Goal: Task Accomplishment & Management: Manage account settings

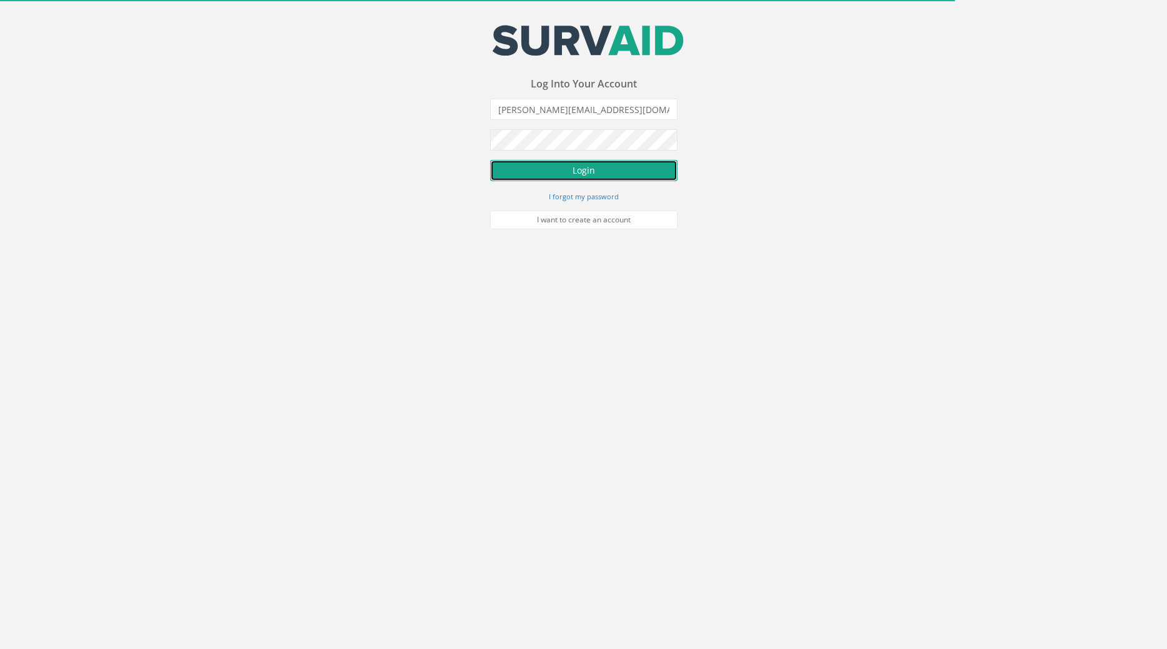
click at [543, 168] on button "Login" at bounding box center [583, 170] width 187 height 21
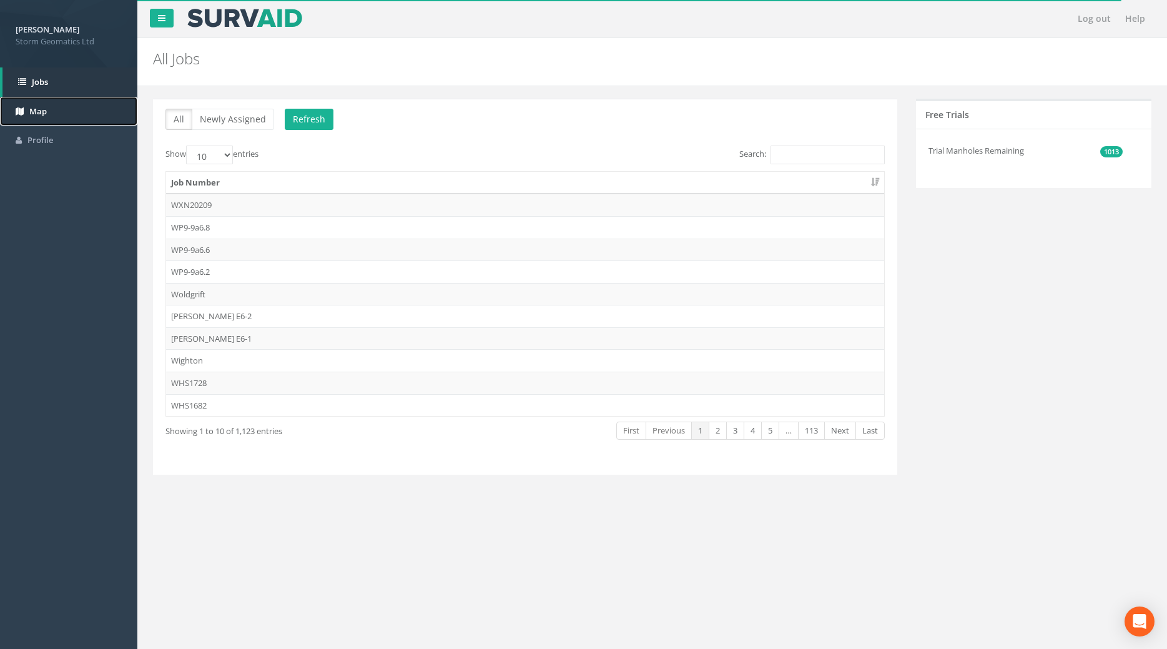
click at [31, 107] on span "Map" at bounding box center [37, 111] width 17 height 11
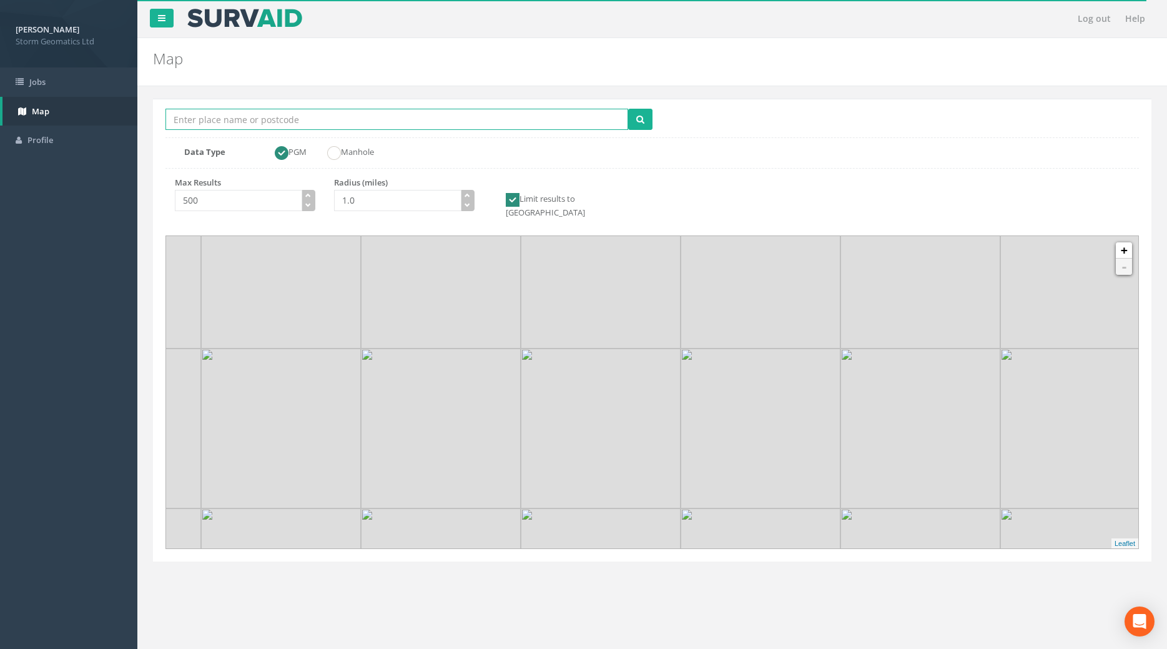
click at [209, 128] on input "Location Search Box" at bounding box center [397, 119] width 463 height 21
click at [468, 201] on button "button" at bounding box center [468, 195] width 14 height 11
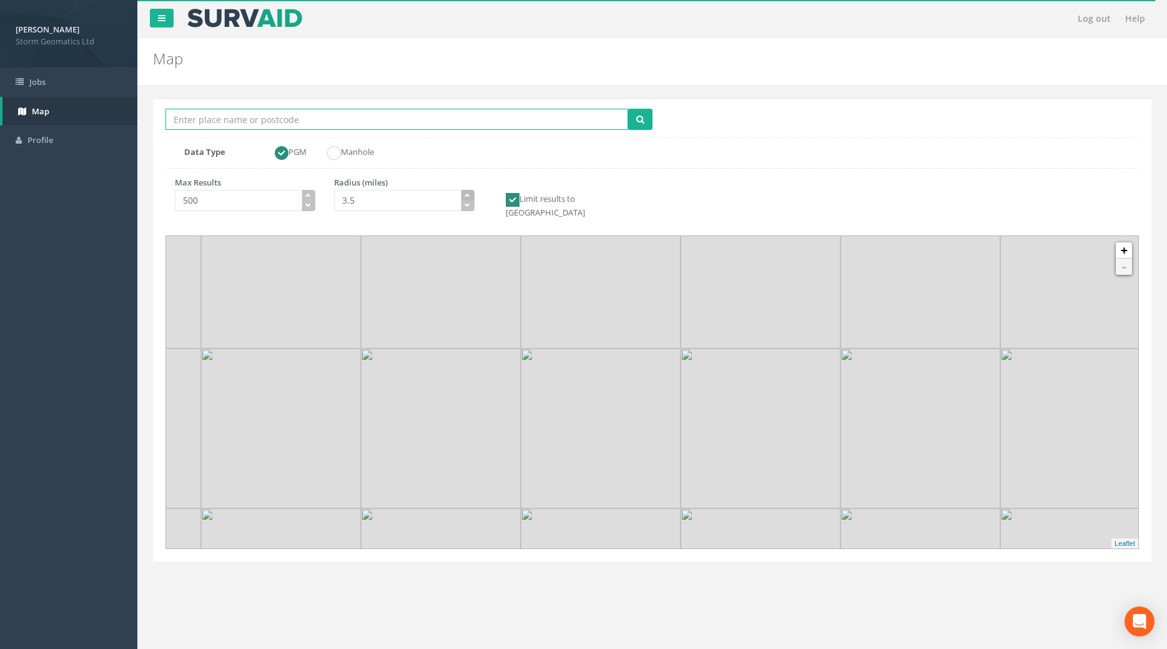
click at [468, 201] on button "button" at bounding box center [468, 195] width 14 height 11
type input "4.0"
click at [468, 201] on button "button" at bounding box center [468, 195] width 14 height 11
click at [187, 116] on input "Location Search Box" at bounding box center [397, 119] width 463 height 21
type input "[PERSON_NAME]"
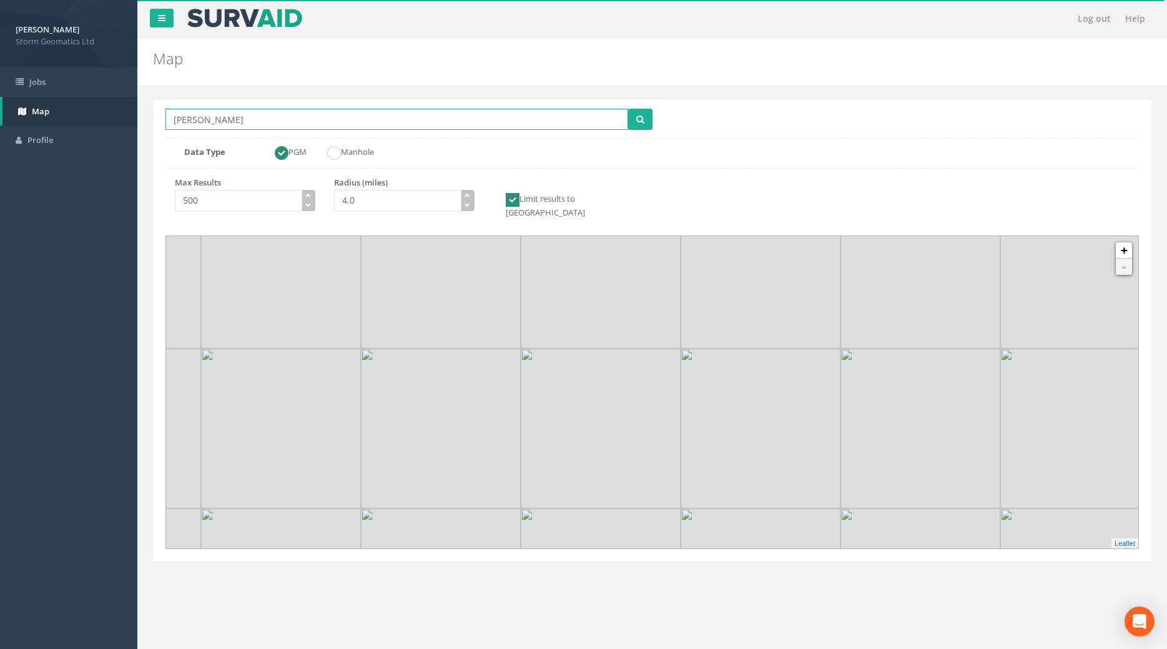
click at [628, 109] on button "submit" at bounding box center [640, 119] width 24 height 21
click at [616, 432] on img at bounding box center [620, 420] width 16 height 26
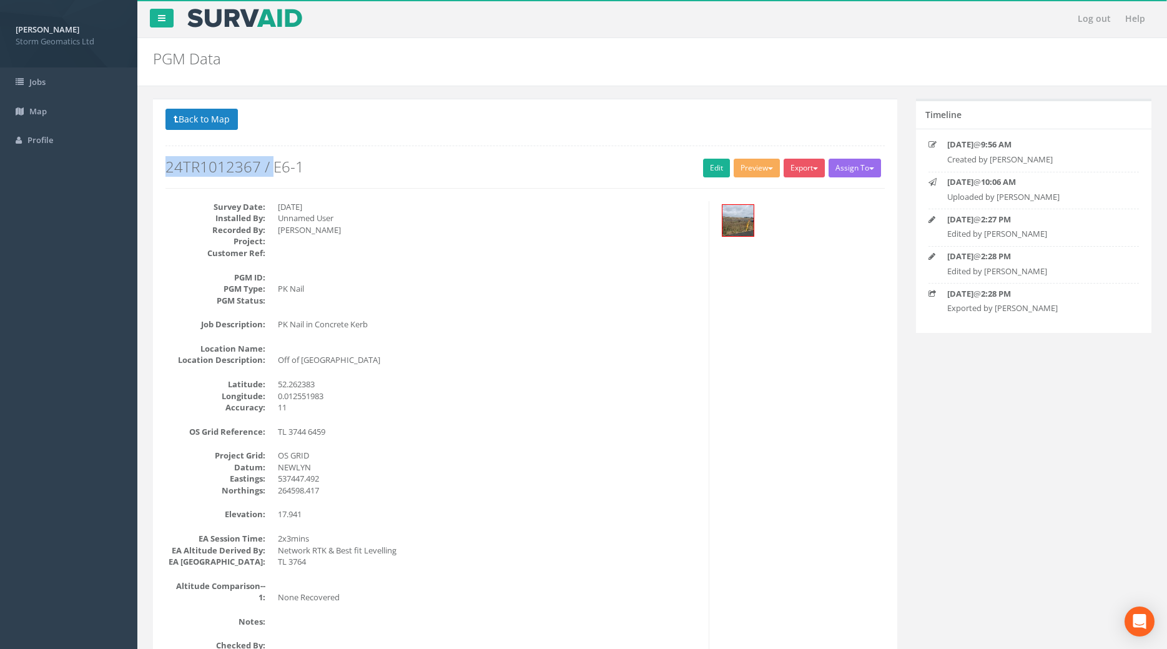
drag, startPoint x: 165, startPoint y: 169, endPoint x: 276, endPoint y: 168, distance: 111.2
click at [276, 168] on div "Back to 24TR1012367 PGMs Back to Map Assign To No Companies Added Export Storm …" at bounding box center [525, 155] width 738 height 92
click at [735, 227] on img at bounding box center [738, 220] width 31 height 31
click at [768, 169] on span "button" at bounding box center [770, 168] width 5 height 2
click at [811, 169] on button "Export" at bounding box center [804, 168] width 41 height 19
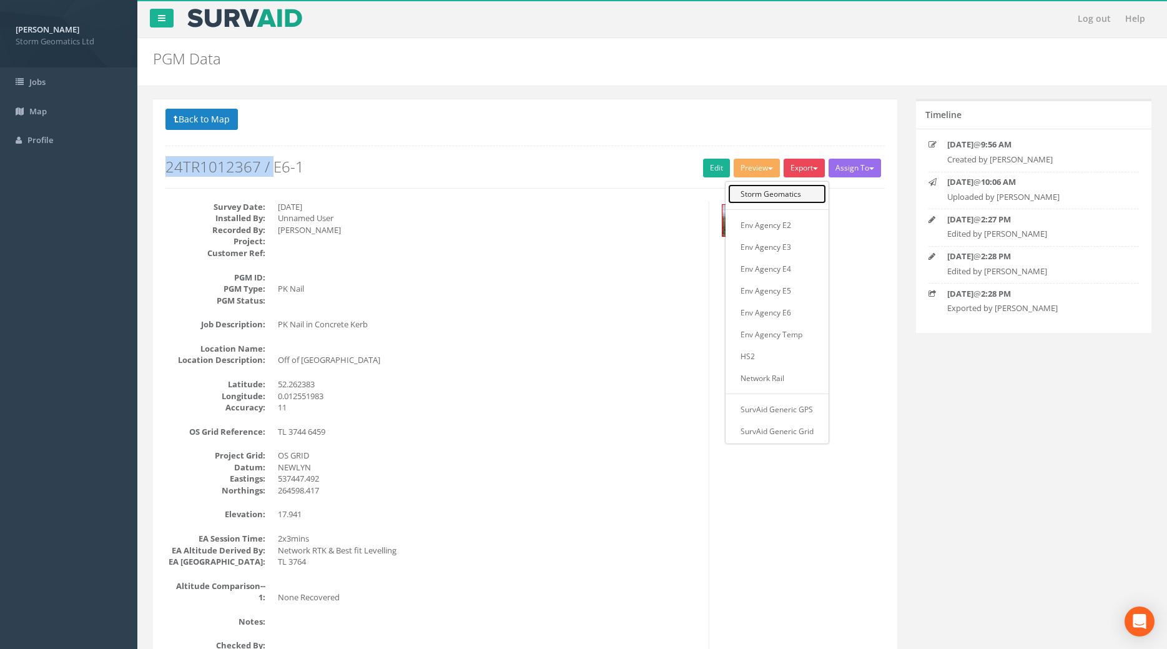
click at [789, 192] on link "Storm Geomatics" at bounding box center [777, 193] width 98 height 19
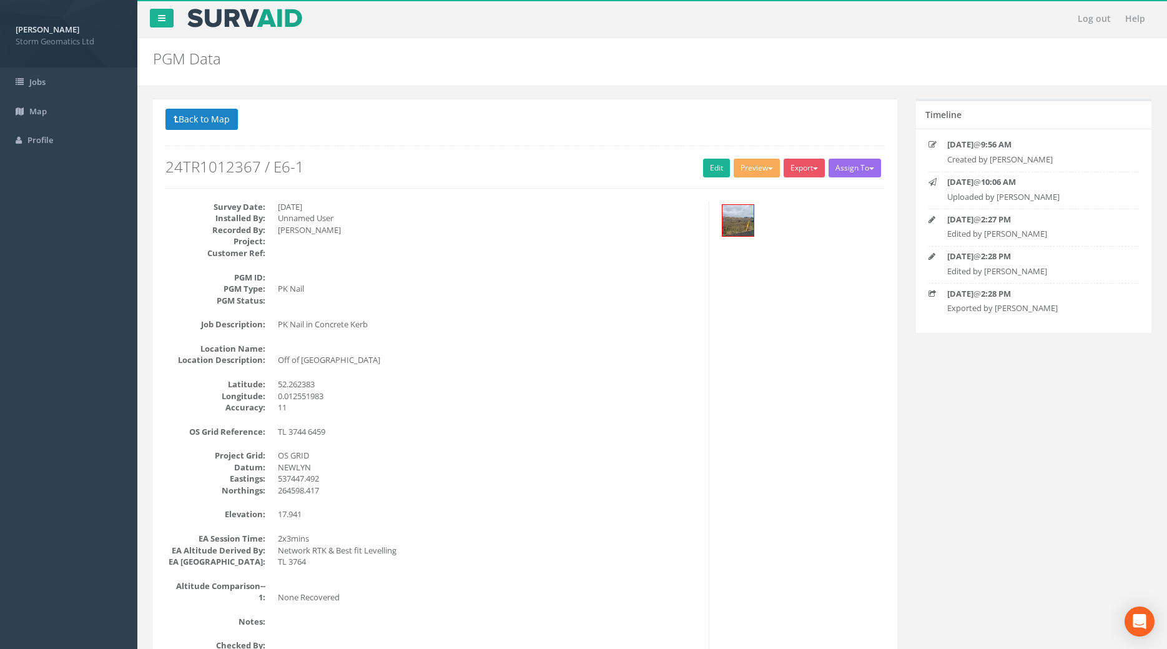
click at [601, 109] on div "Back to 24TR1012367 PGMs Back to Map Assign To No Companies Added Export Storm …" at bounding box center [525, 528] width 745 height 859
click at [784, 79] on div "PGM Data PGMs for Job 24TR1012367" at bounding box center [652, 62] width 1030 height 48
click at [809, 166] on button "Export" at bounding box center [804, 168] width 41 height 19
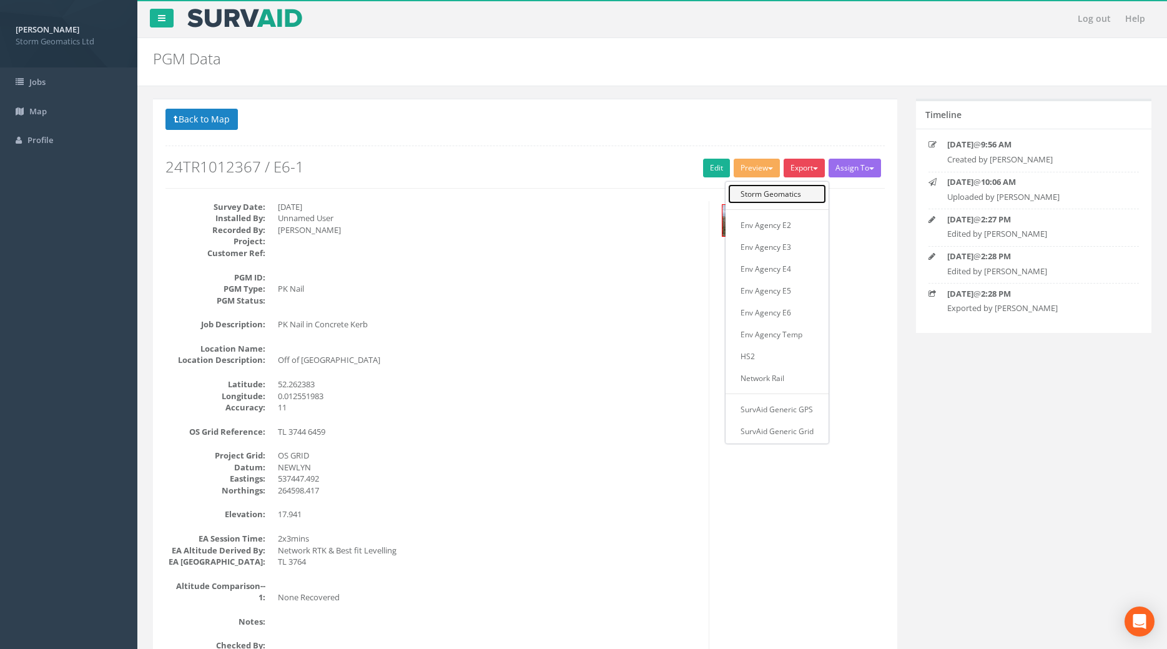
click at [801, 194] on link "Storm Geomatics" at bounding box center [777, 193] width 98 height 19
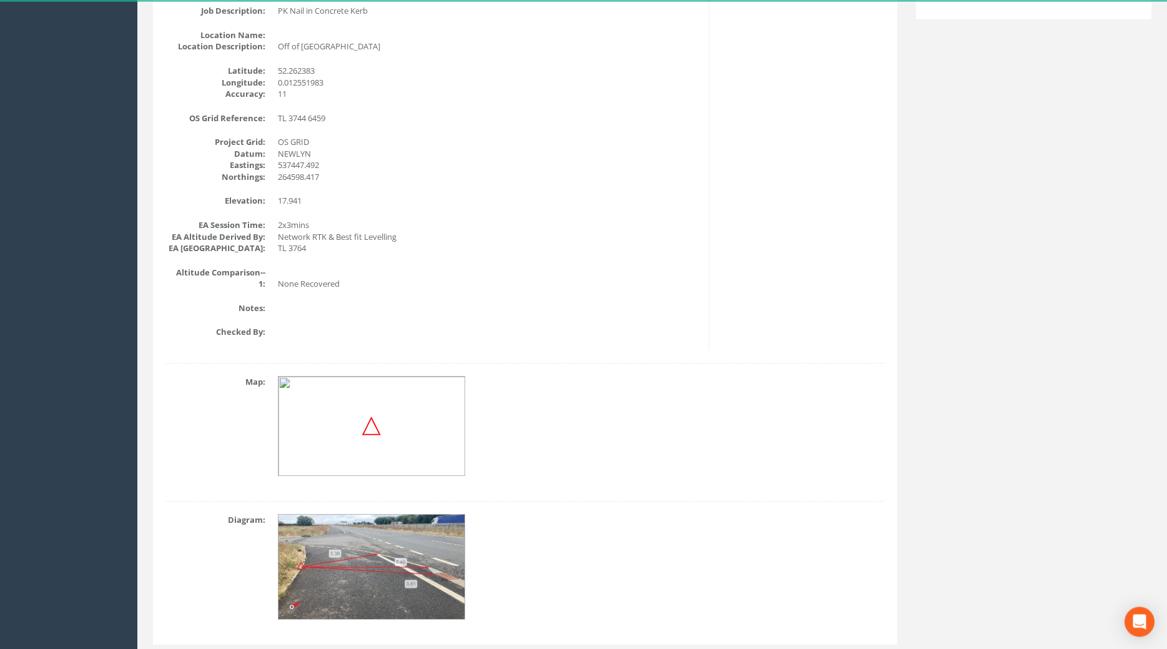
scroll to position [350, 0]
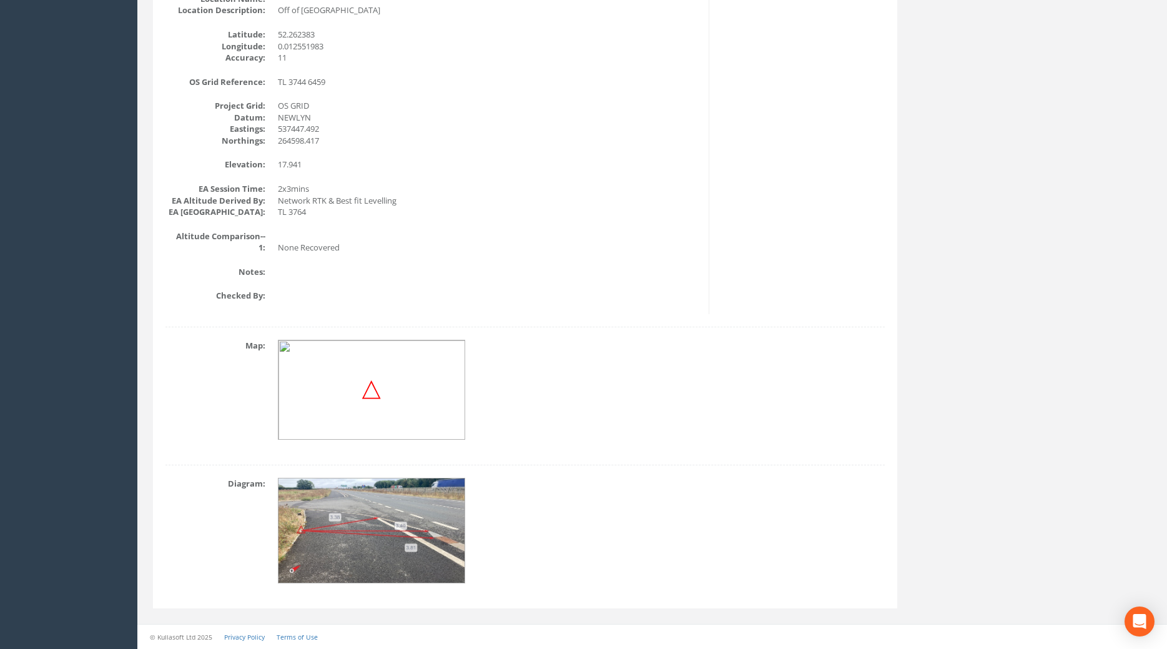
click at [699, 72] on div "Survey Date: [DATE] Installed By: Unnamed User Recorded By: [PERSON_NAME] Proje…" at bounding box center [432, 82] width 553 height 463
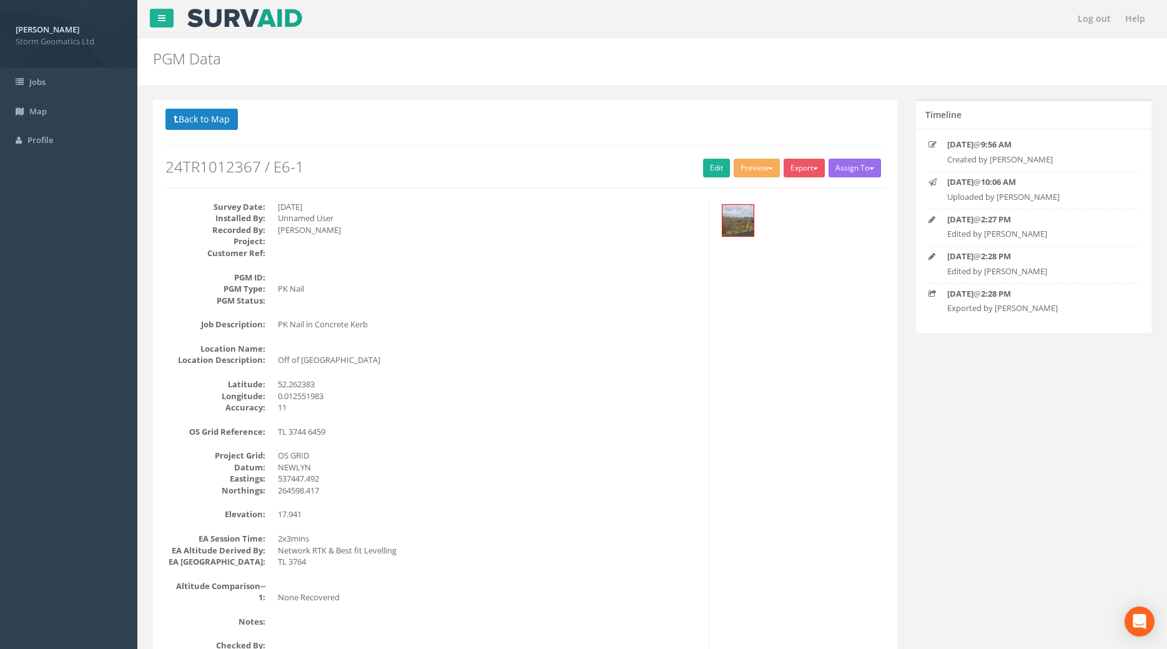
click at [703, 389] on div "Survey Date: [DATE] Installed By: Unnamed User Recorded By: [PERSON_NAME] Proje…" at bounding box center [432, 432] width 553 height 463
click at [713, 130] on p "Back to 24TR1012367 PGMs Back to Map" at bounding box center [526, 121] width 720 height 24
click at [760, 174] on button "Preview" at bounding box center [757, 168] width 46 height 19
click at [748, 191] on link "Storm Geomatics" at bounding box center [732, 193] width 98 height 19
drag, startPoint x: 511, startPoint y: 94, endPoint x: 470, endPoint y: 129, distance: 54.1
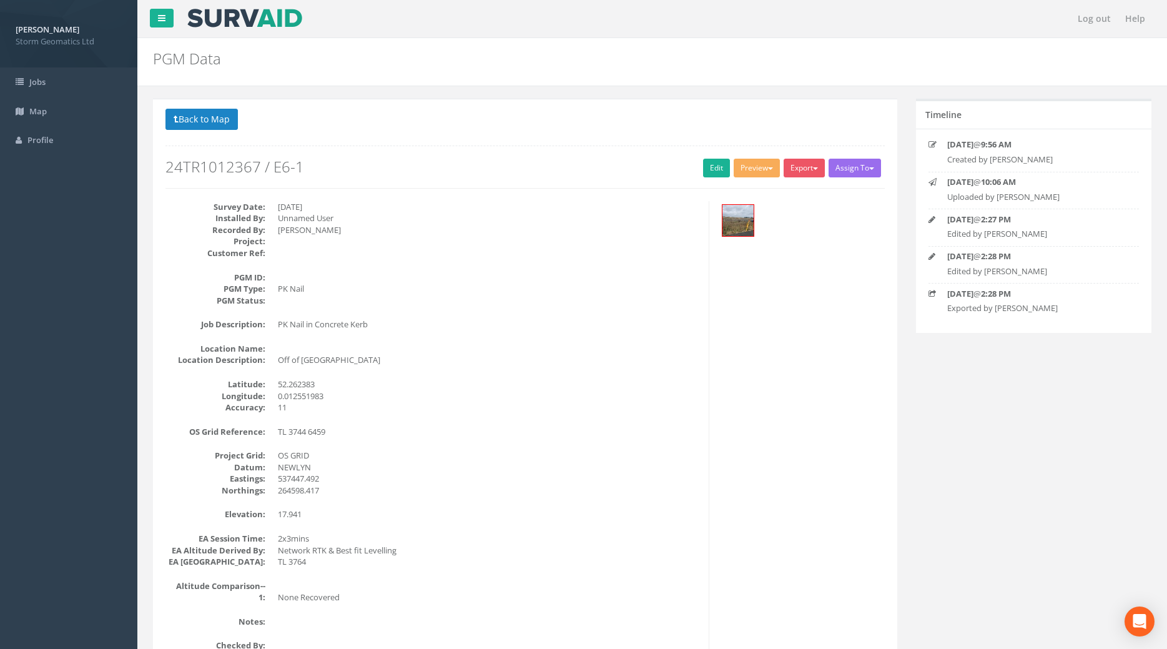
click at [511, 95] on div "Data Map Batch Update Batch Export CSV Import Delete Refresh Back to Job Detail…" at bounding box center [652, 542] width 1011 height 913
click at [213, 114] on button "Back to Map" at bounding box center [202, 119] width 72 height 21
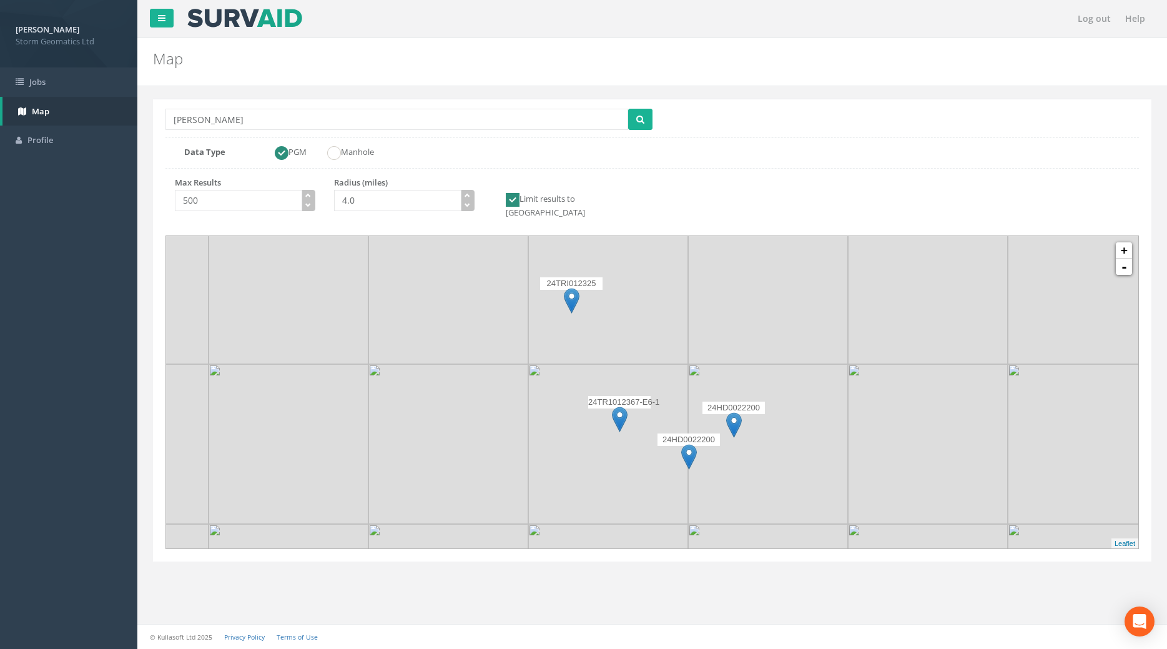
click at [615, 432] on img at bounding box center [620, 420] width 16 height 26
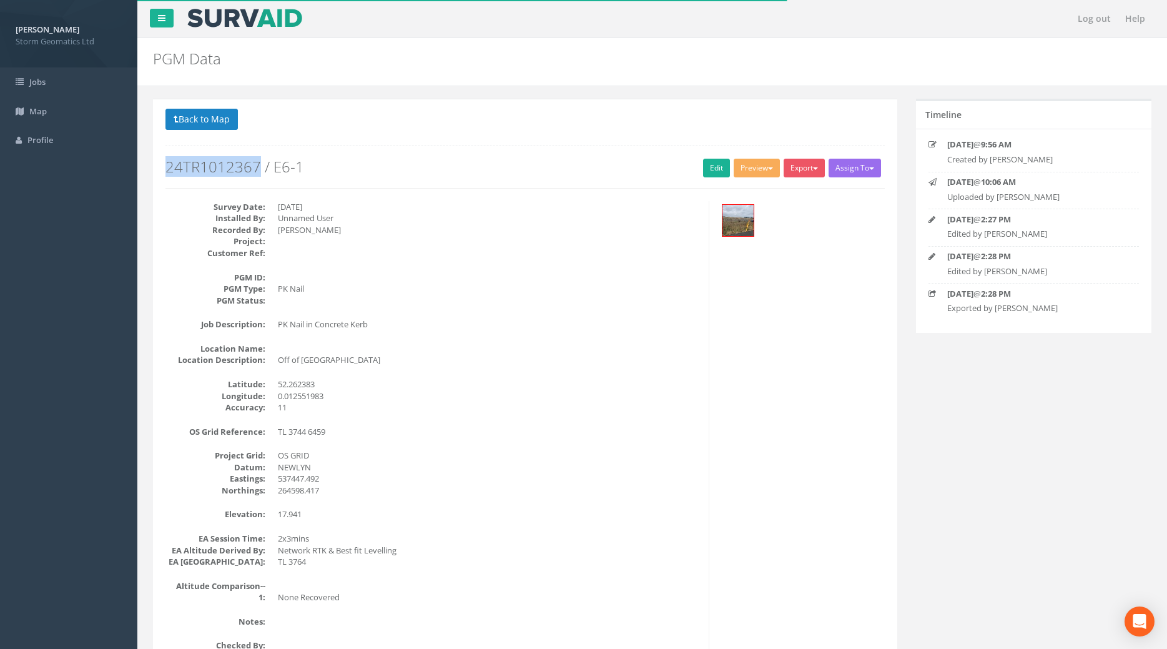
drag, startPoint x: 167, startPoint y: 170, endPoint x: 260, endPoint y: 169, distance: 92.4
click at [260, 169] on h2 "24TR1012367 / E6-1" at bounding box center [526, 167] width 720 height 16
copy h2 "24TR1012367"
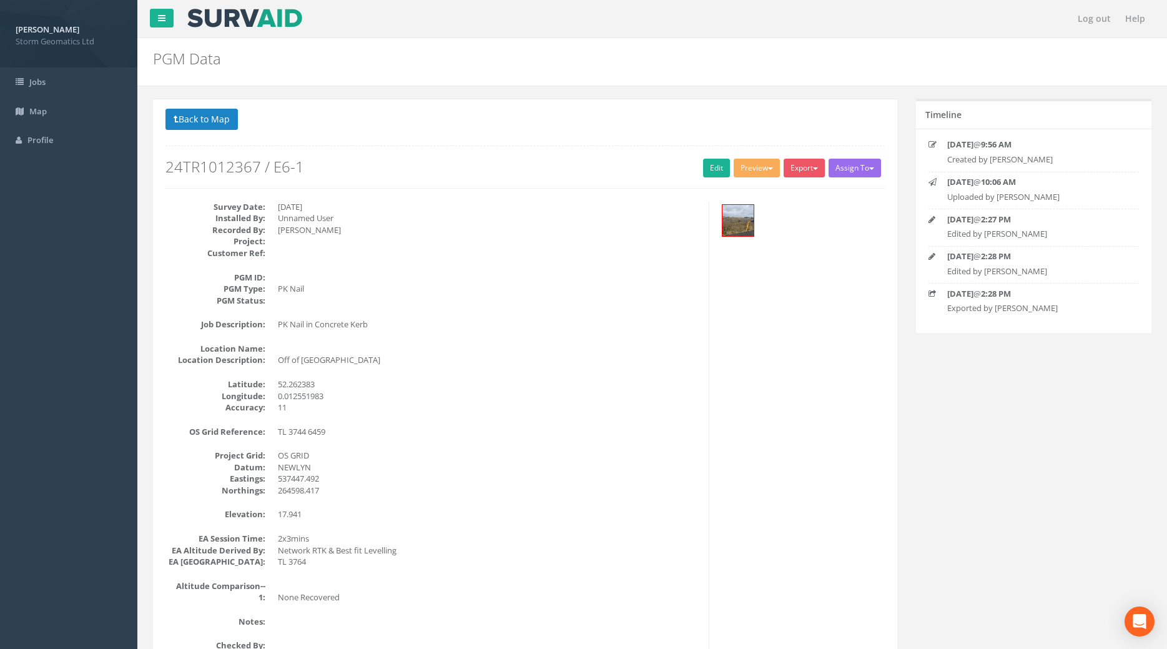
click at [499, 279] on dd at bounding box center [489, 278] width 422 height 12
click at [182, 121] on button "Back to Map" at bounding box center [202, 119] width 72 height 21
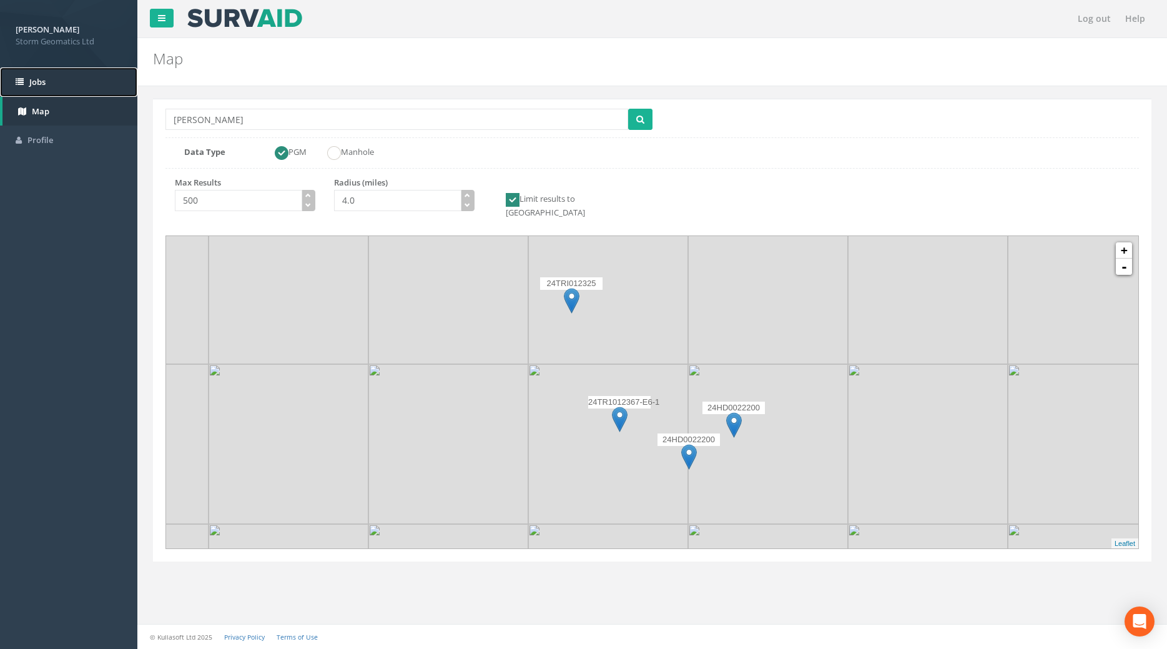
click at [39, 74] on link "Jobs" at bounding box center [68, 81] width 137 height 29
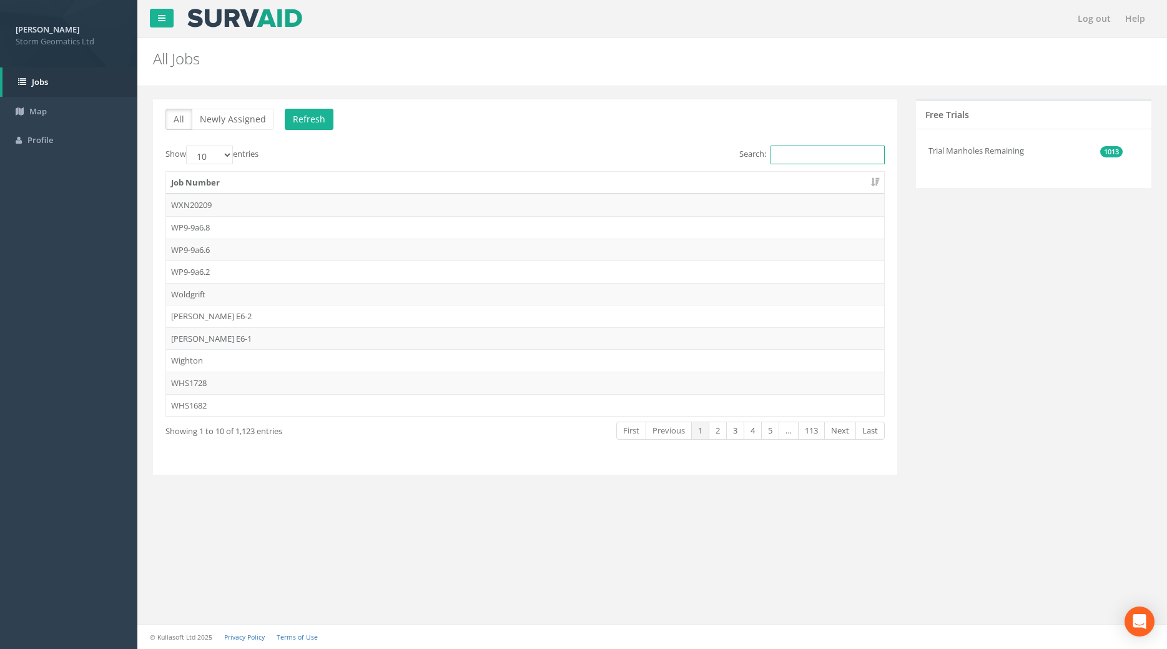
click at [808, 157] on input "Search:" at bounding box center [828, 155] width 114 height 19
paste input "24TR1012367"
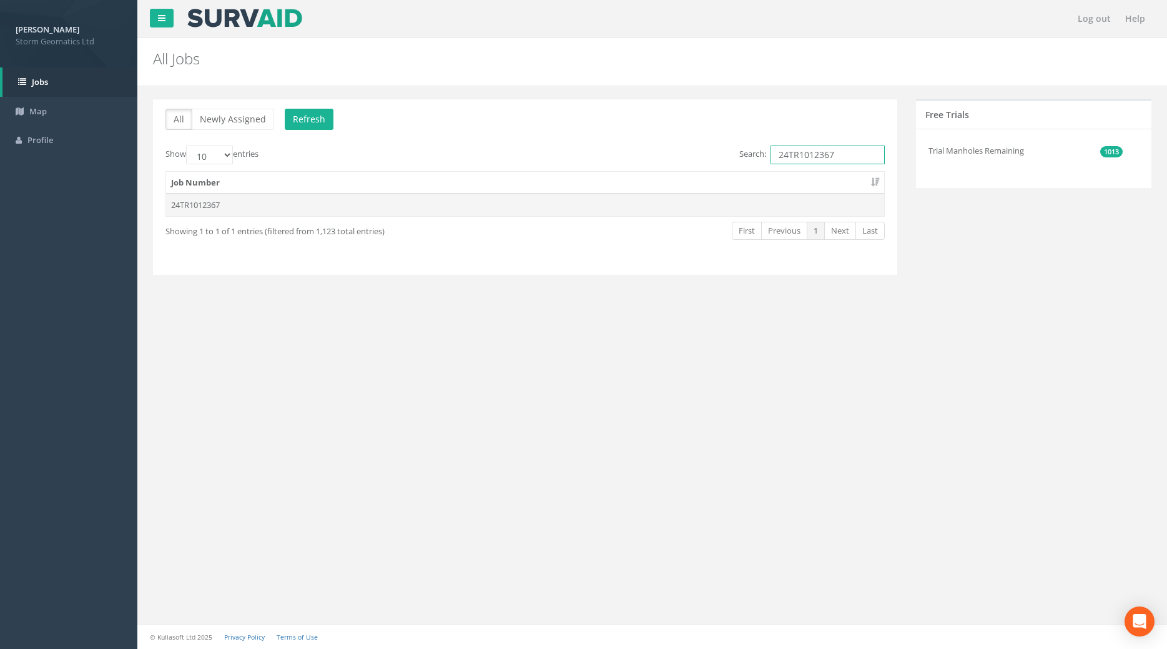
type input "24TR1012367"
click at [226, 205] on td "24TR1012367" at bounding box center [525, 205] width 718 height 22
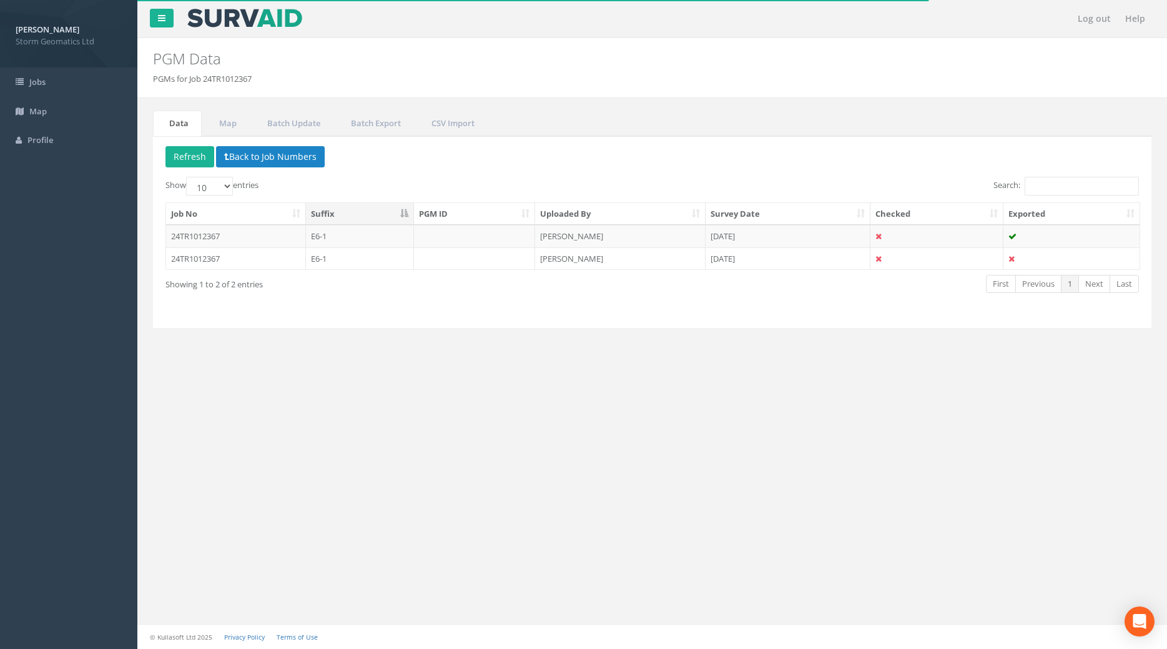
click at [365, 273] on div "Job No Suffix PGM ID Uploaded By Survey Date Checked Exported 24TR1012367 E6-1 …" at bounding box center [652, 237] width 992 height 76
click at [369, 260] on td "E6-1" at bounding box center [360, 258] width 108 height 22
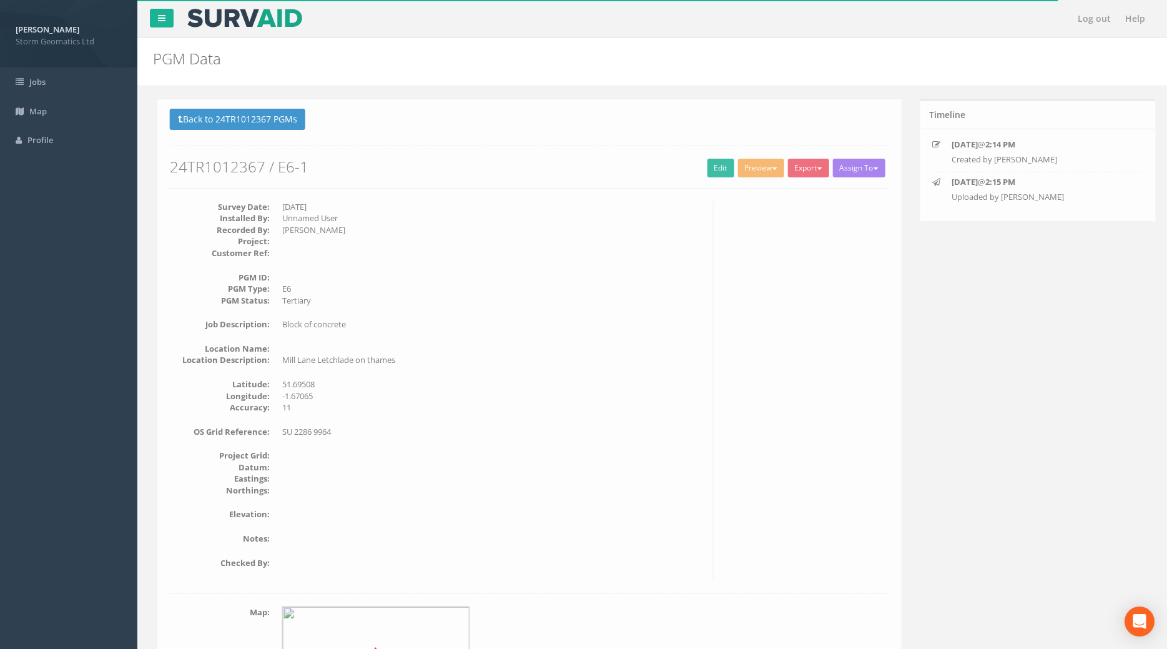
scroll to position [149, 0]
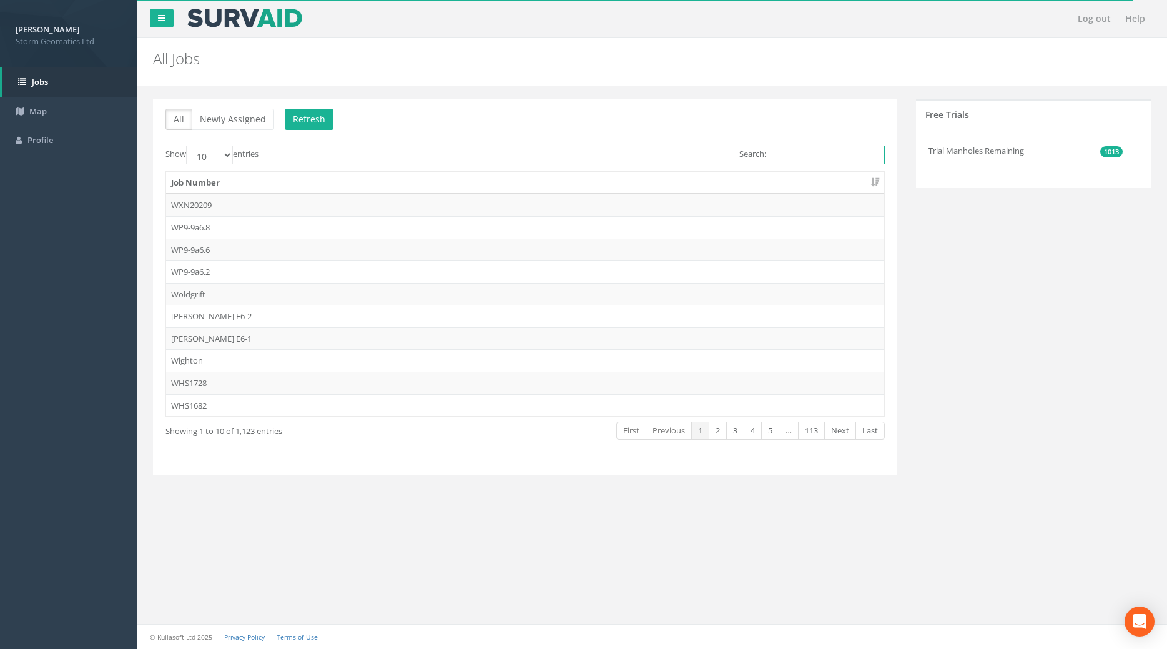
click at [788, 150] on input "Search:" at bounding box center [828, 155] width 114 height 19
paste input "24TR1012367"
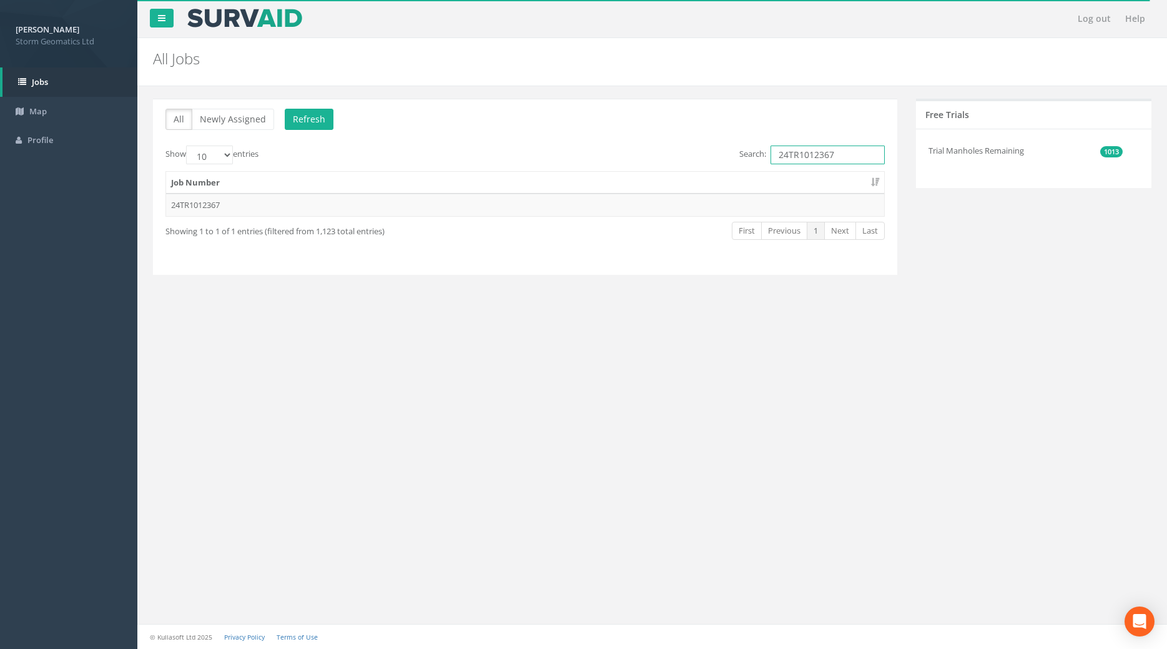
type input "24TR1012367"
click at [266, 177] on th "Job Number" at bounding box center [525, 183] width 718 height 22
click at [253, 195] on td "24TR1012367" at bounding box center [525, 205] width 718 height 22
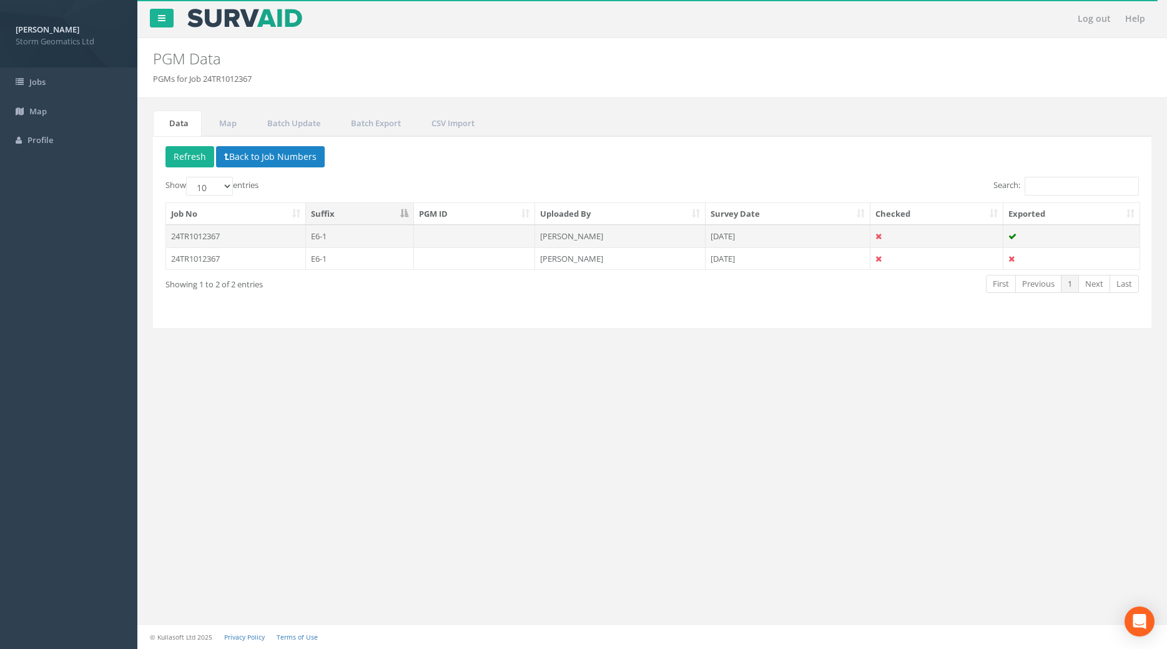
click at [433, 240] on td at bounding box center [475, 236] width 122 height 22
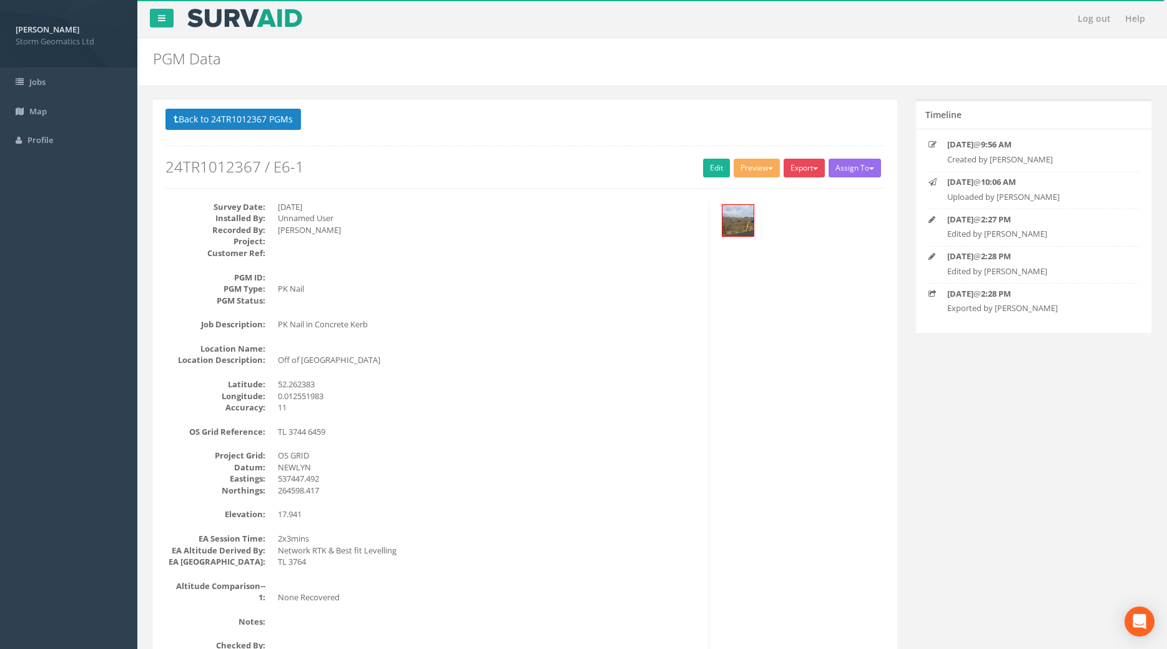
click at [796, 169] on button "Export" at bounding box center [804, 168] width 41 height 19
click at [794, 196] on link "Storm Geomatics" at bounding box center [777, 193] width 98 height 19
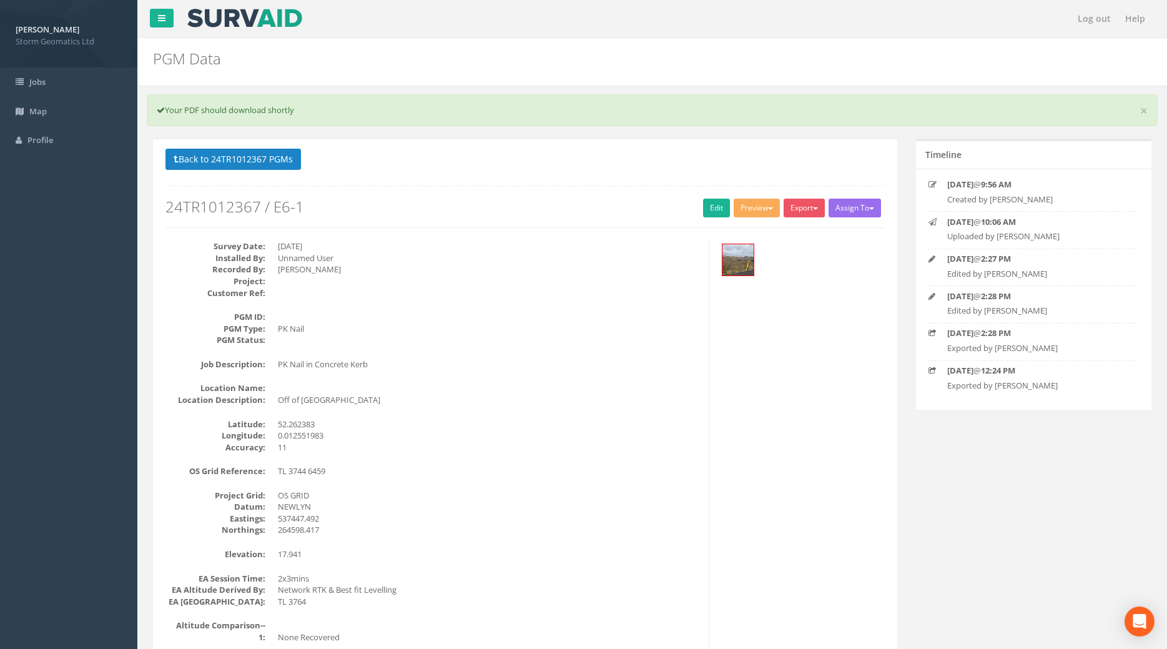
click at [522, 279] on dd at bounding box center [489, 281] width 422 height 12
click at [486, 141] on div "Back to 24TR1012367 PGMs Back to Map Assign To No Companies Added Export Storm …" at bounding box center [525, 568] width 745 height 859
drag, startPoint x: 677, startPoint y: 203, endPoint x: 669, endPoint y: 204, distance: 8.2
click at [673, 204] on h2 "24TR1012367 / E6-1" at bounding box center [526, 207] width 720 height 16
click at [184, 156] on button "Back to 24TR1012367 PGMs" at bounding box center [234, 159] width 136 height 21
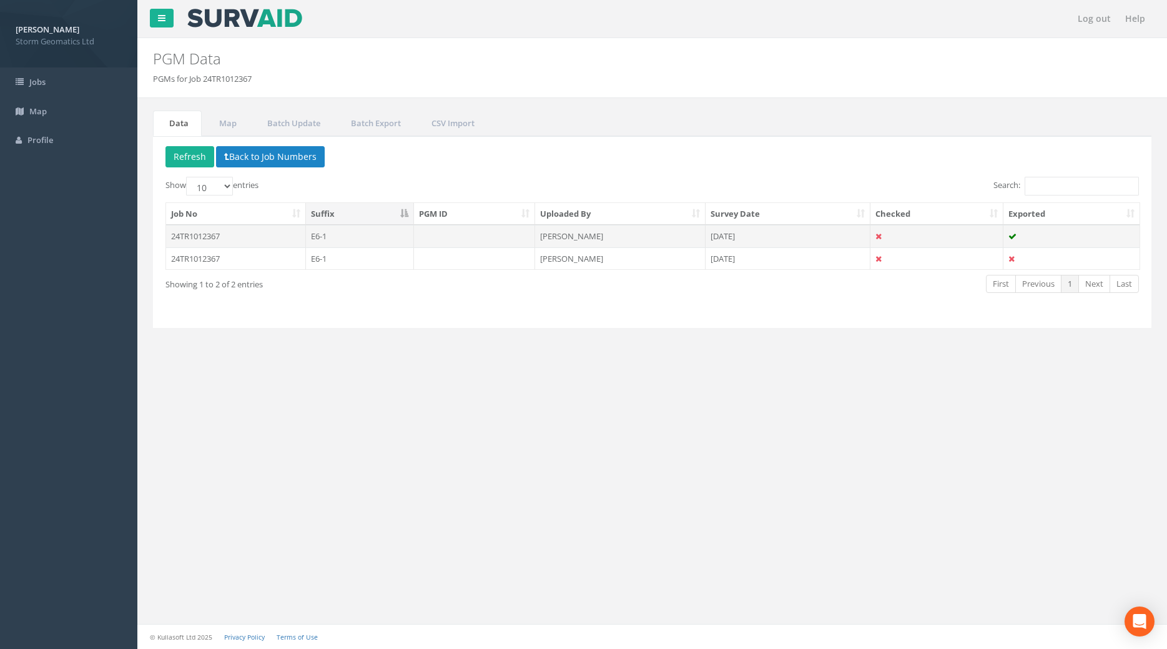
click at [187, 230] on td "24TR1012367" at bounding box center [236, 236] width 140 height 22
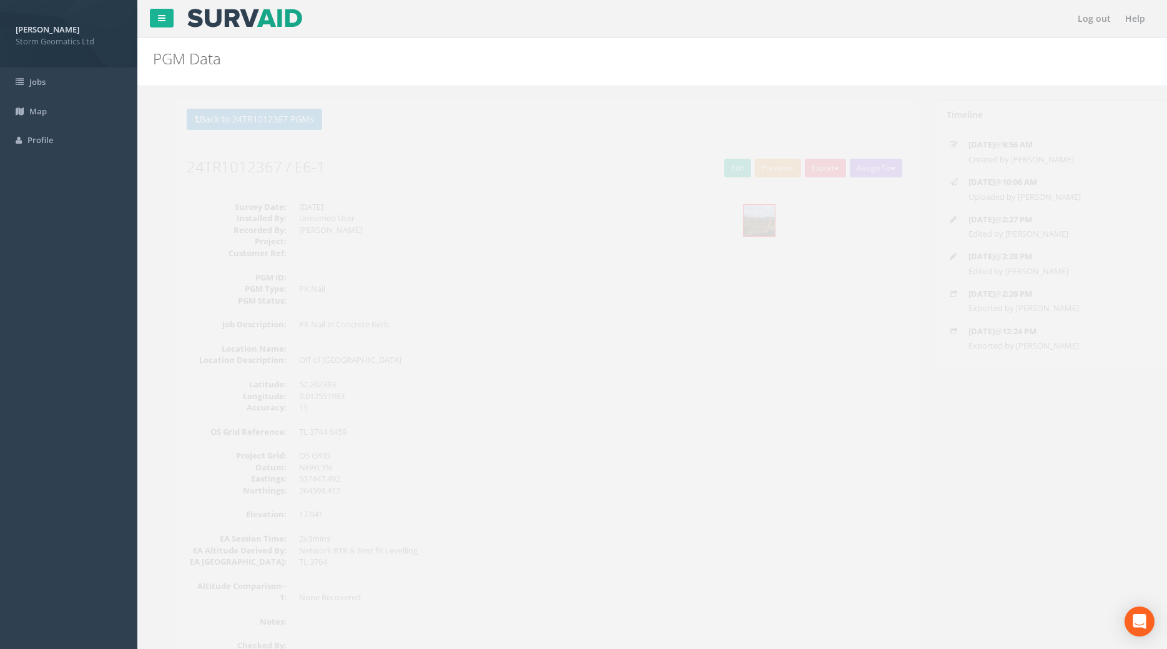
click at [412, 167] on h2 "24TR1012367 / E6-1" at bounding box center [526, 167] width 720 height 16
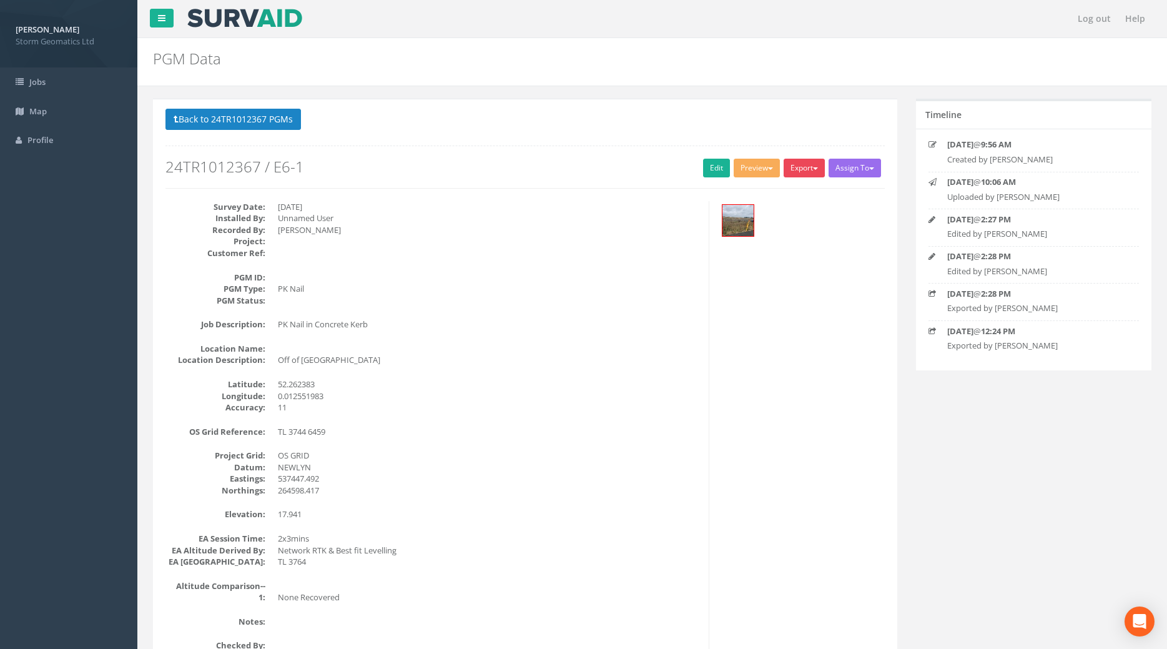
click at [785, 167] on button "Export" at bounding box center [804, 168] width 41 height 19
click at [771, 199] on link "Storm Geomatics" at bounding box center [777, 193] width 98 height 19
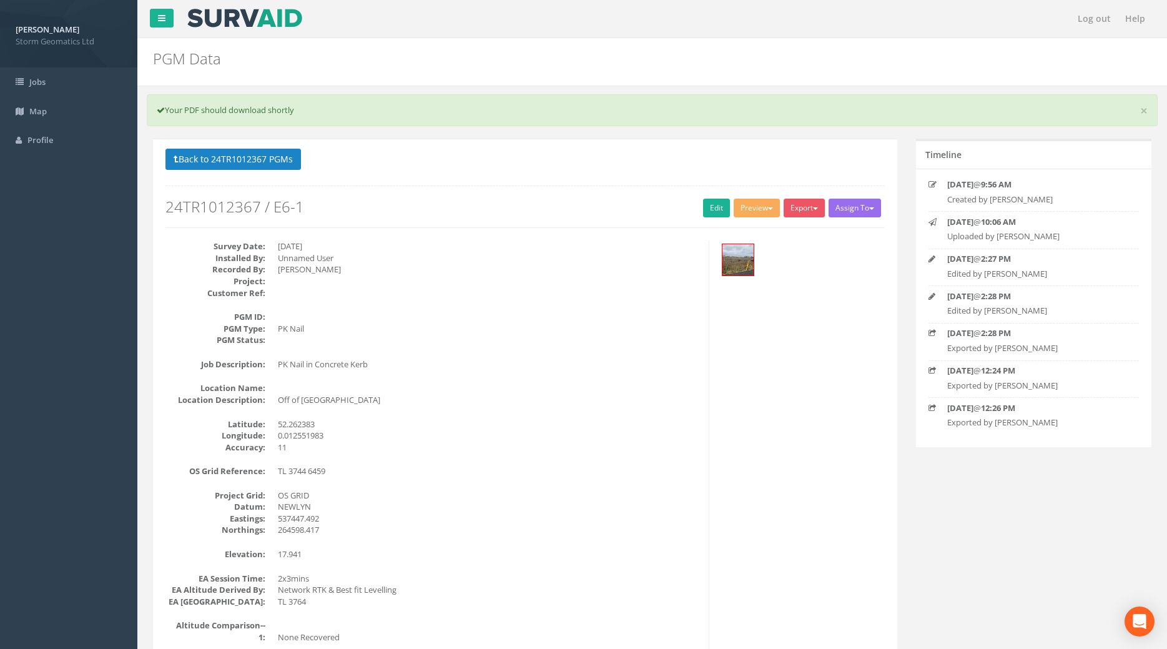
drag, startPoint x: 691, startPoint y: 208, endPoint x: 697, endPoint y: 209, distance: 6.4
click at [693, 209] on h2 "24TR1012367 / E6-1" at bounding box center [526, 207] width 720 height 16
click at [716, 205] on link "Edit" at bounding box center [716, 208] width 27 height 19
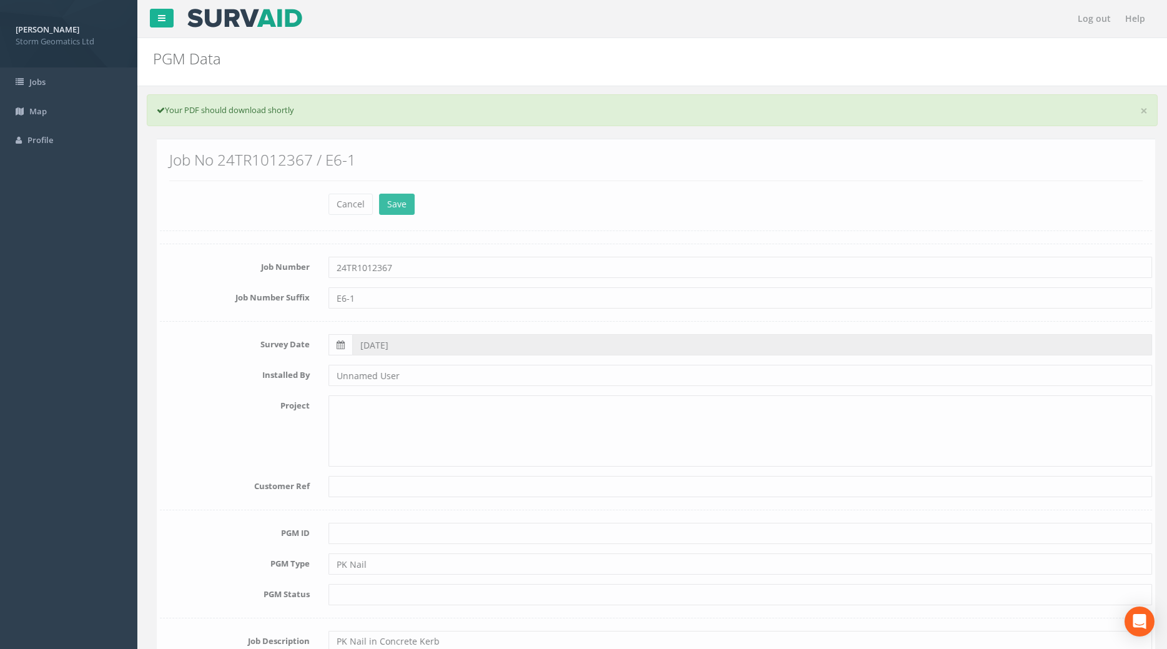
click at [385, 535] on input "text" at bounding box center [737, 533] width 824 height 21
type input "e"
type input "R"
type input "E6-1"
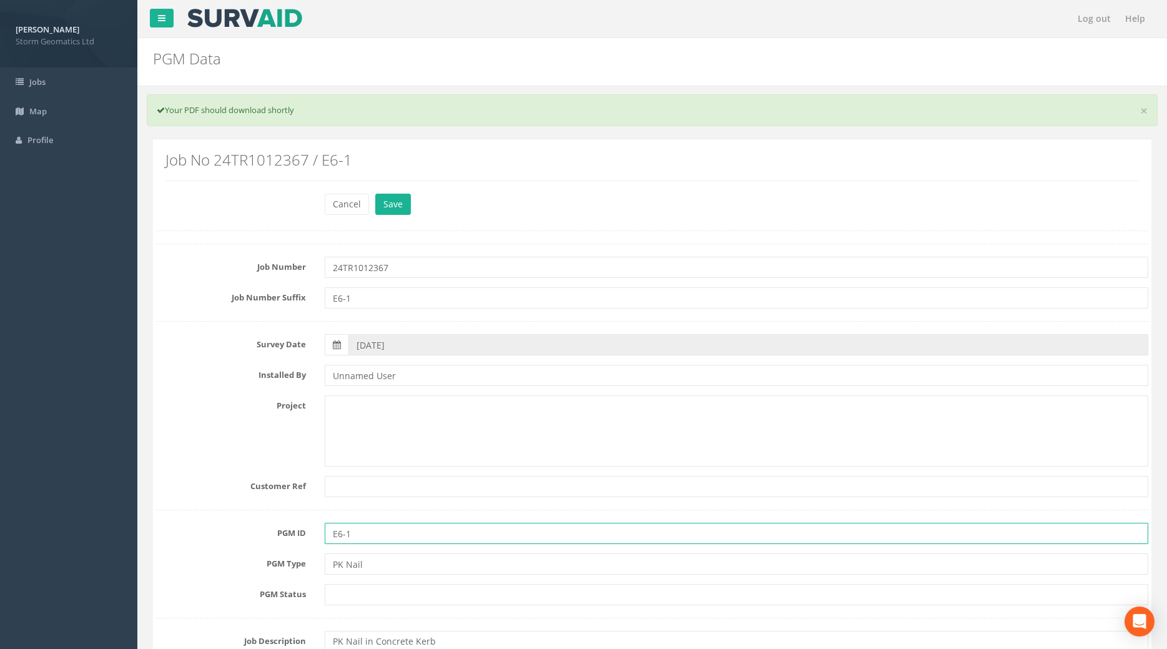
click at [375, 194] on button "Save" at bounding box center [393, 204] width 36 height 21
